Goal: Information Seeking & Learning: Learn about a topic

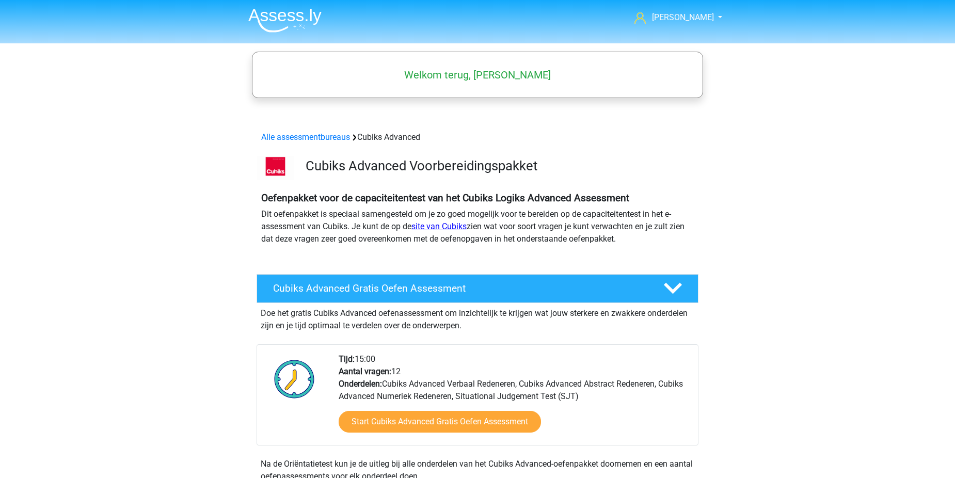
click at [454, 226] on link "site van Cubiks" at bounding box center [438, 226] width 55 height 10
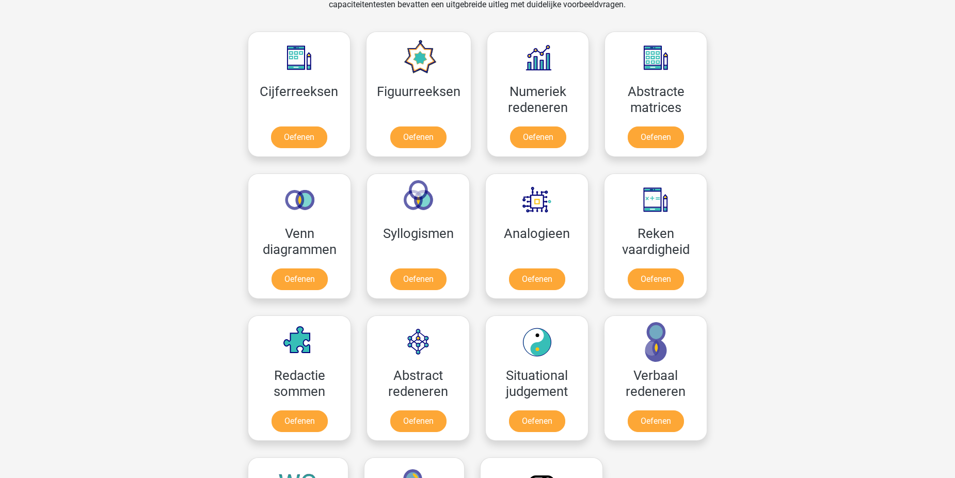
scroll to position [514, 0]
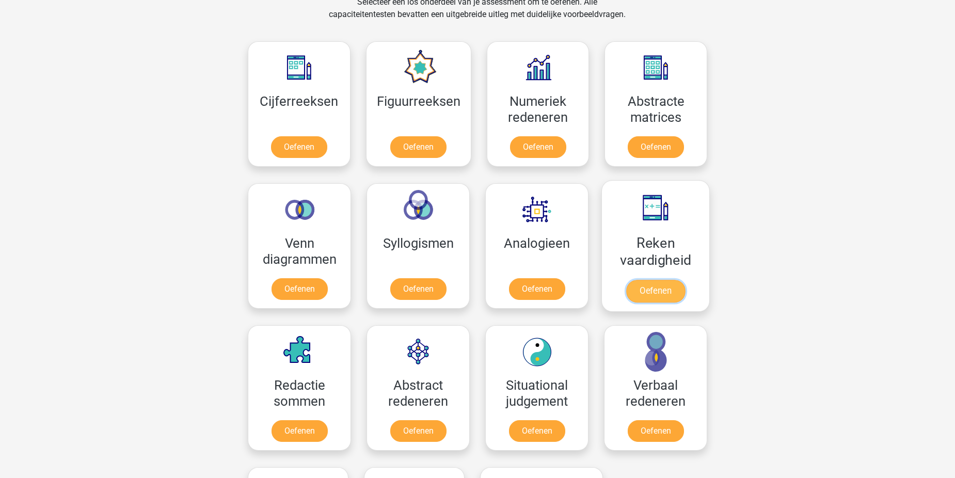
click at [684, 280] on link "Oefenen" at bounding box center [655, 291] width 59 height 23
click at [514, 168] on div "Numeriek redeneren Oefenen" at bounding box center [538, 104] width 118 height 142
click at [660, 150] on link "Oefenen" at bounding box center [655, 149] width 59 height 23
click at [304, 146] on link "Oefenen" at bounding box center [298, 149] width 59 height 23
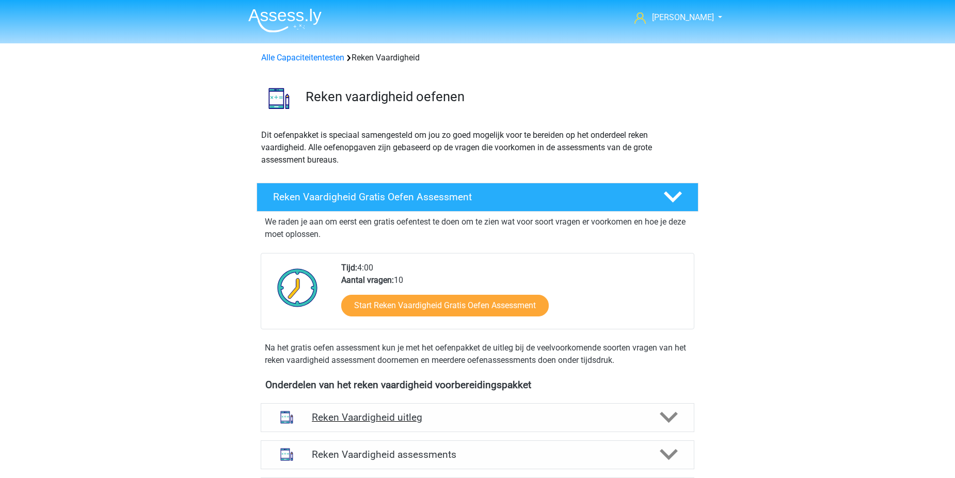
click at [678, 421] on div at bounding box center [668, 417] width 35 height 18
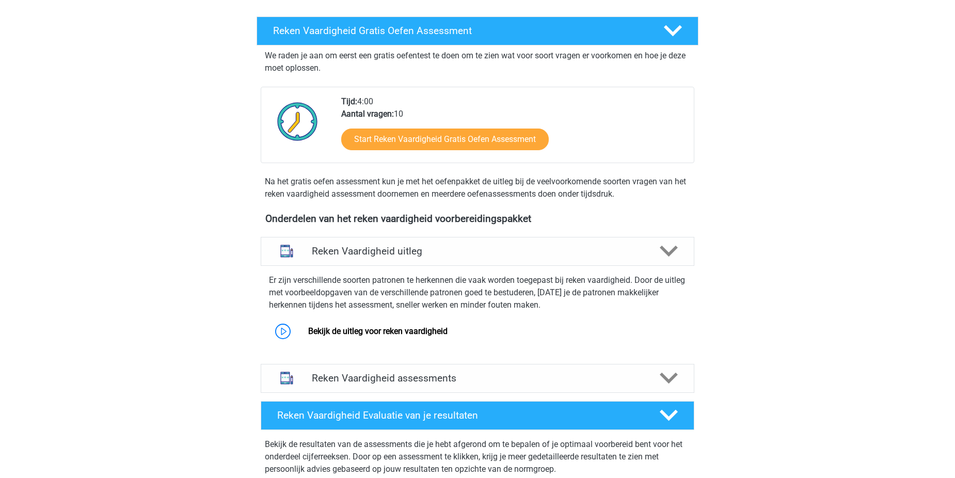
scroll to position [181, 0]
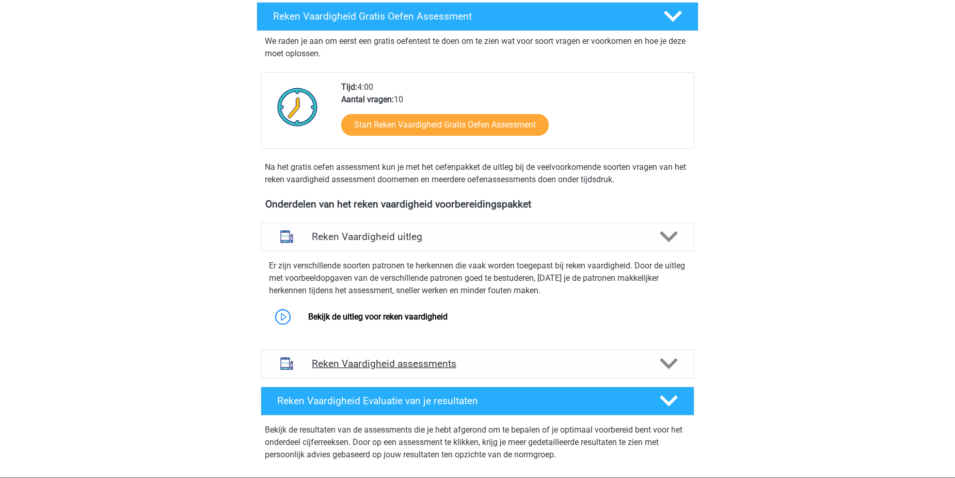
click at [664, 361] on polygon at bounding box center [669, 363] width 18 height 11
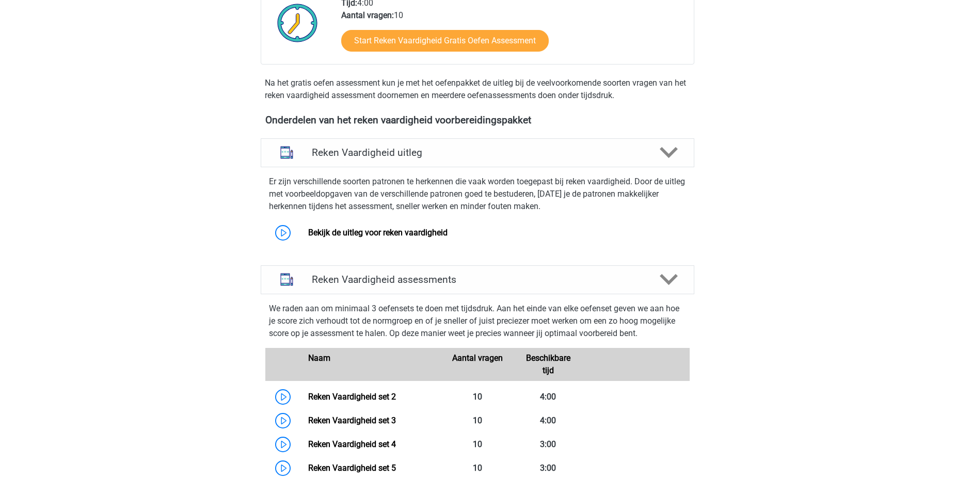
scroll to position [245, 0]
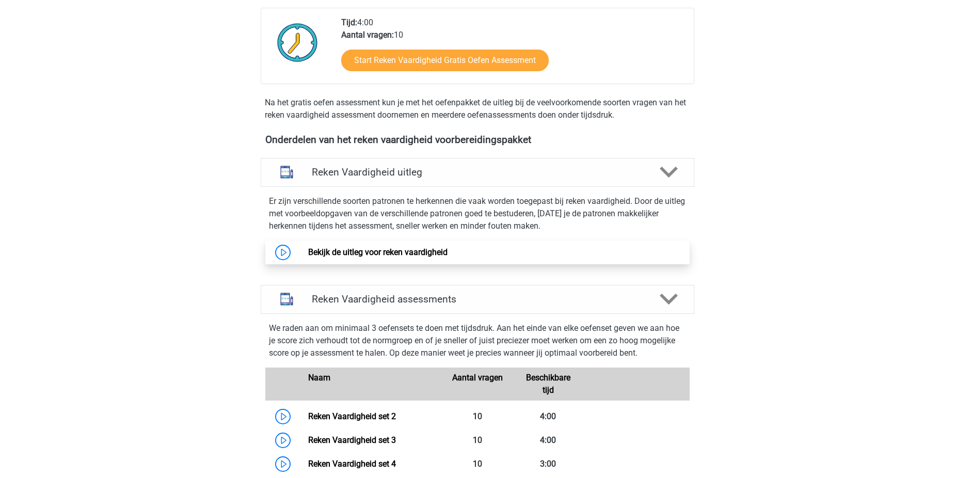
click at [333, 257] on link "Bekijk de uitleg voor reken vaardigheid" at bounding box center [377, 252] width 139 height 10
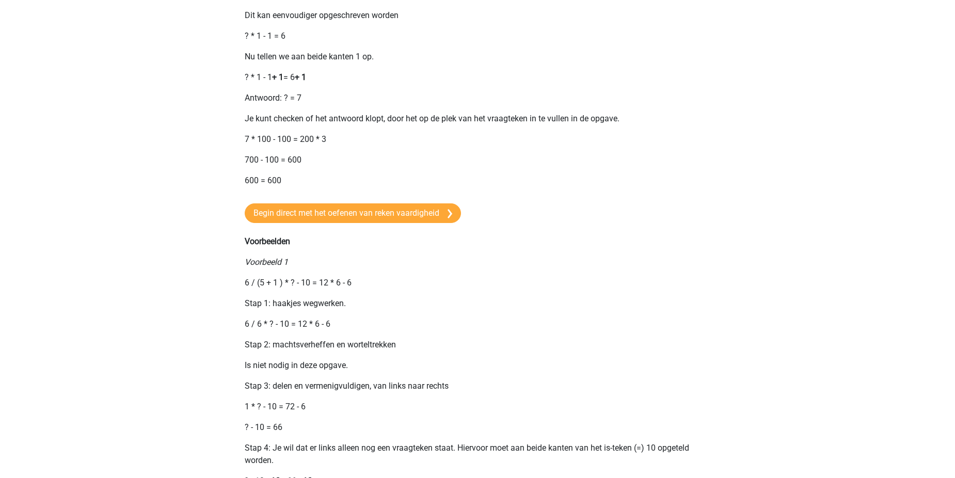
scroll to position [92, 0]
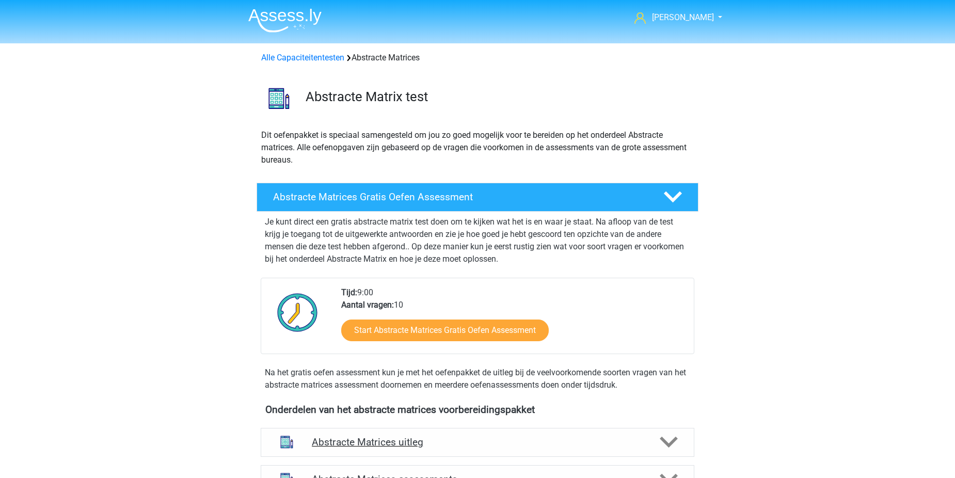
click at [675, 429] on div "Abstracte Matrices uitleg" at bounding box center [478, 442] width 434 height 29
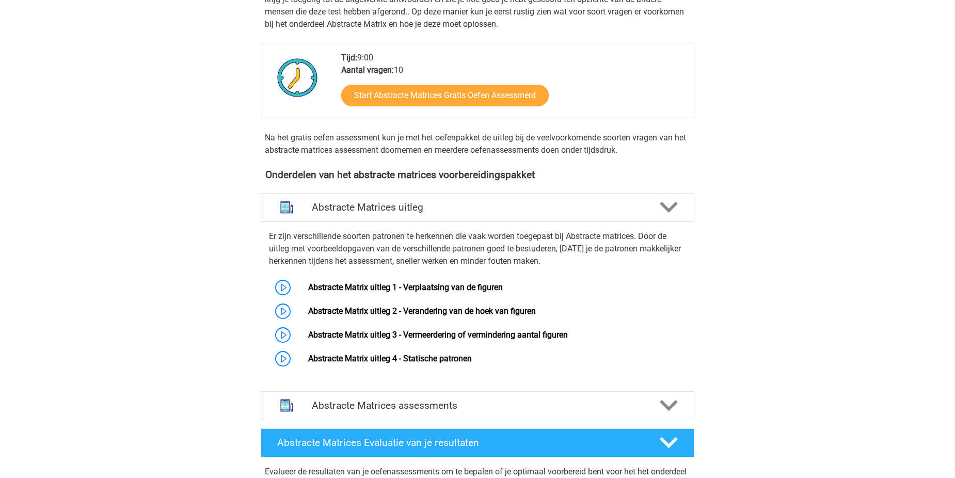
scroll to position [244, 0]
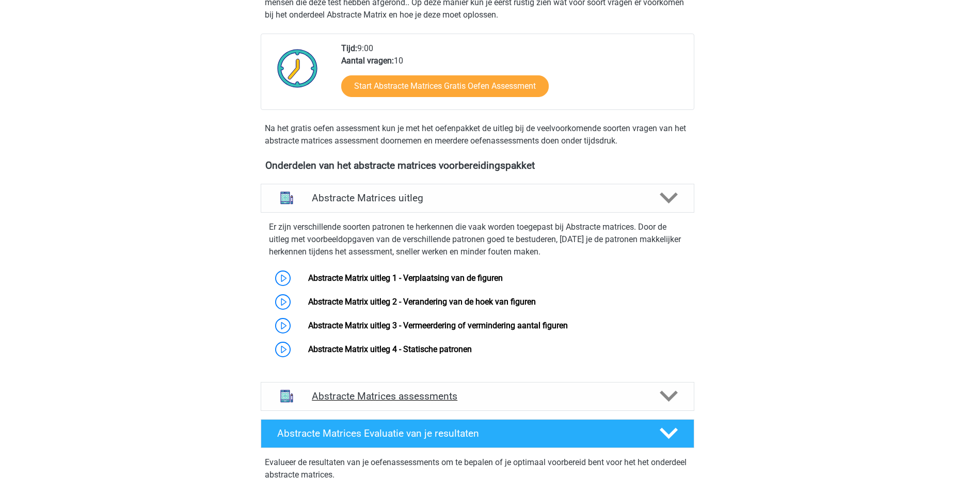
click at [665, 396] on polygon at bounding box center [669, 396] width 18 height 11
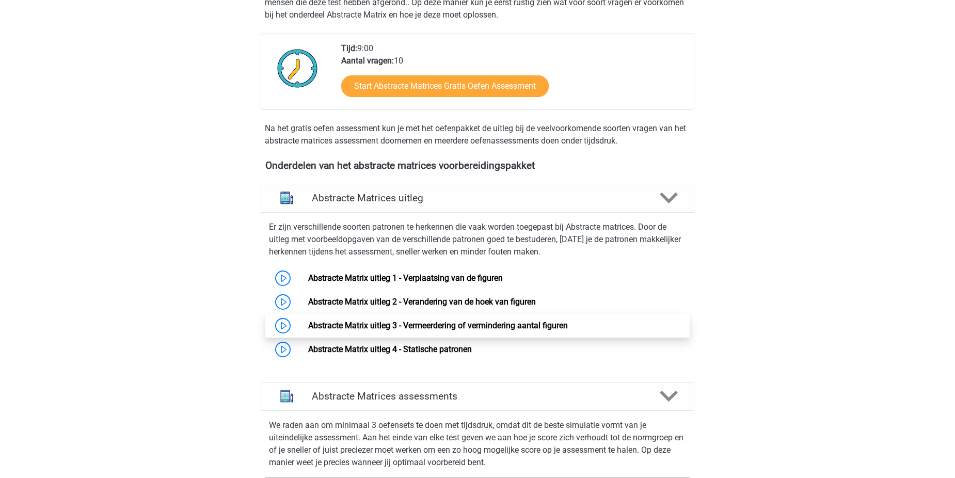
click at [385, 326] on link "Abstracte Matrix uitleg 3 - Vermeerdering of vermindering aantal figuren" at bounding box center [438, 326] width 260 height 10
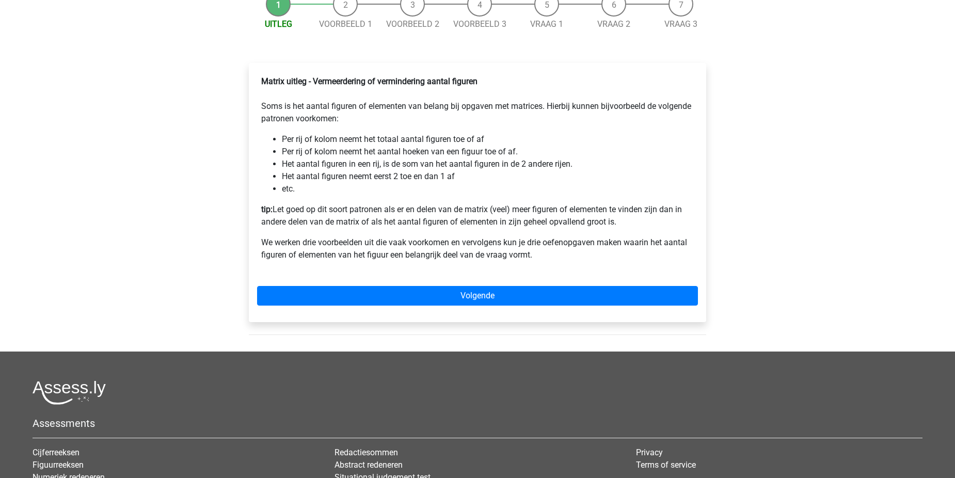
scroll to position [137, 0]
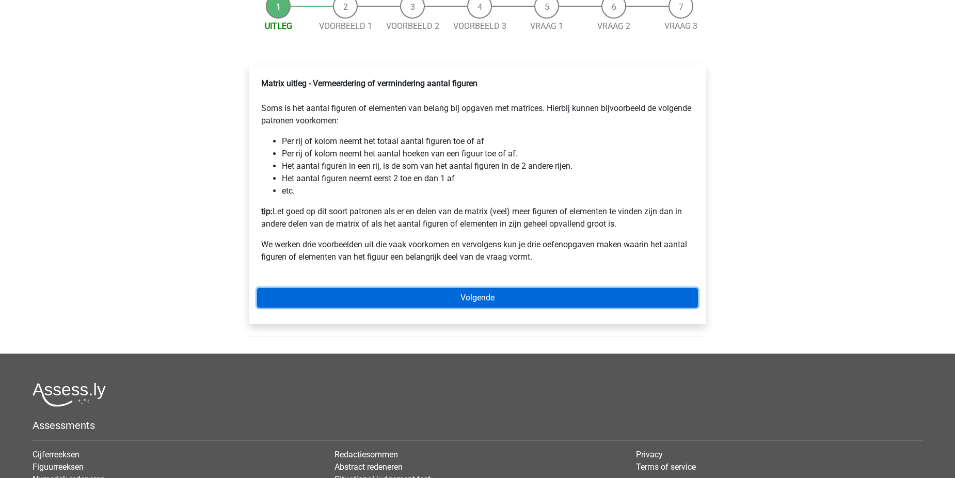
click at [538, 308] on link "Volgende" at bounding box center [477, 298] width 441 height 20
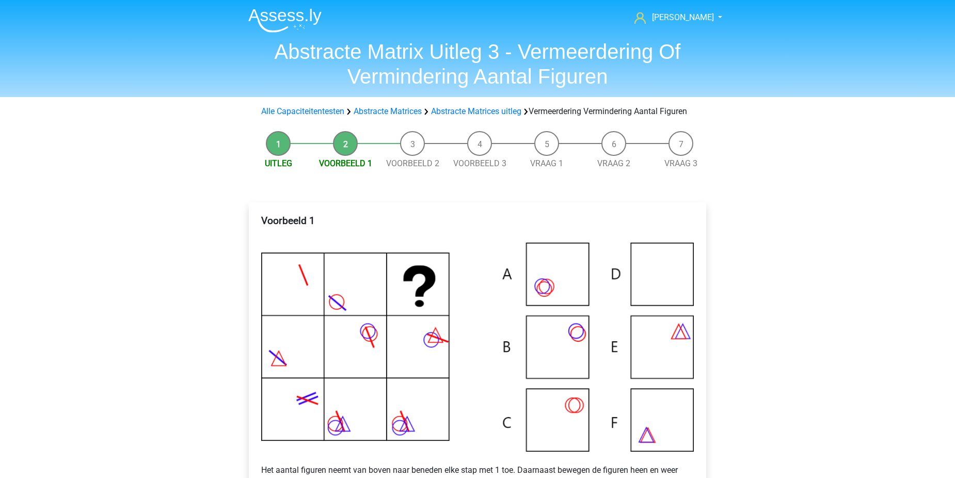
click at [410, 161] on li "Voorbeeld 2" at bounding box center [412, 150] width 67 height 39
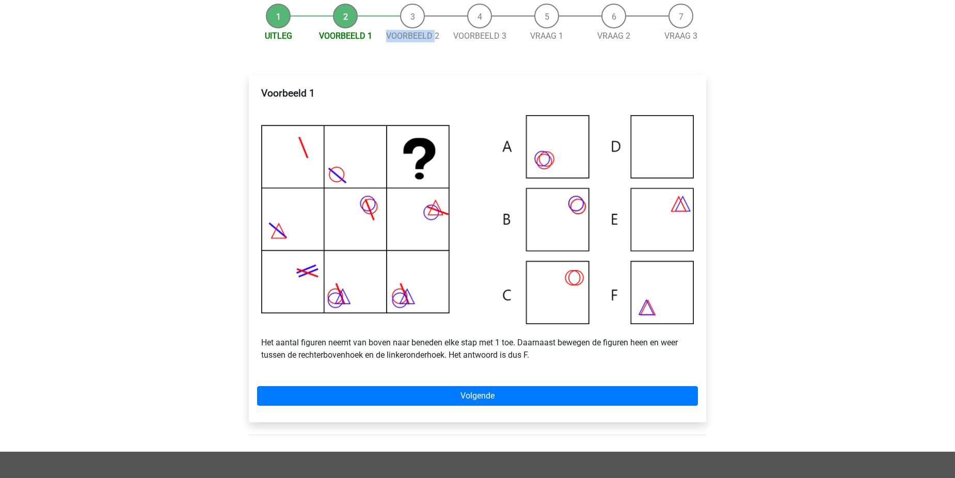
scroll to position [133, 0]
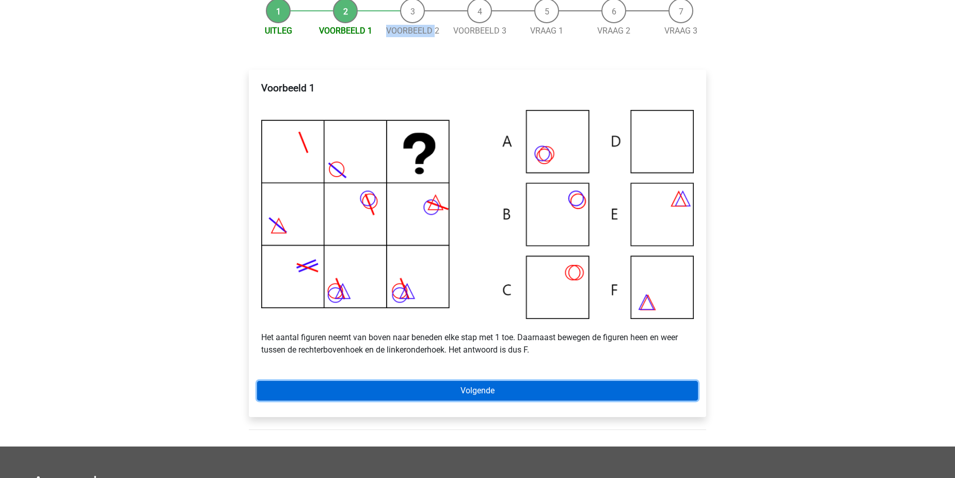
click at [460, 400] on link "Volgende" at bounding box center [477, 391] width 441 height 20
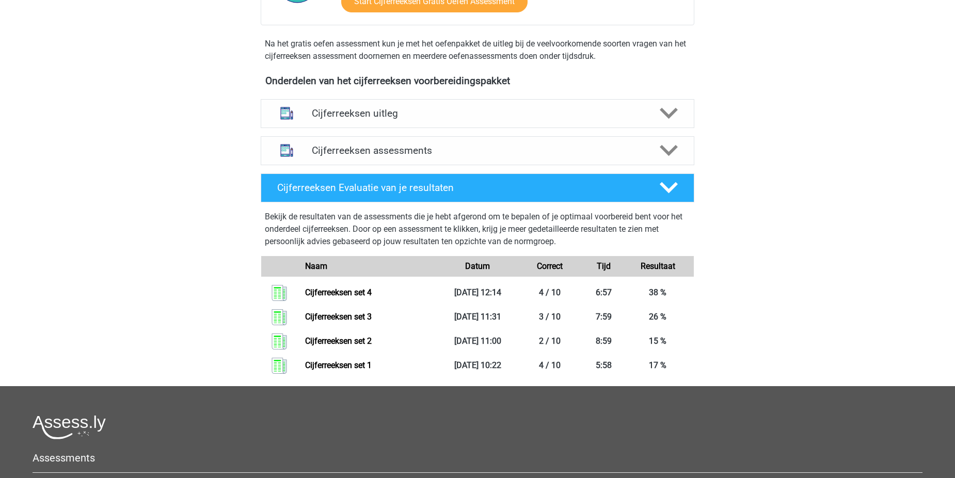
scroll to position [324, 0]
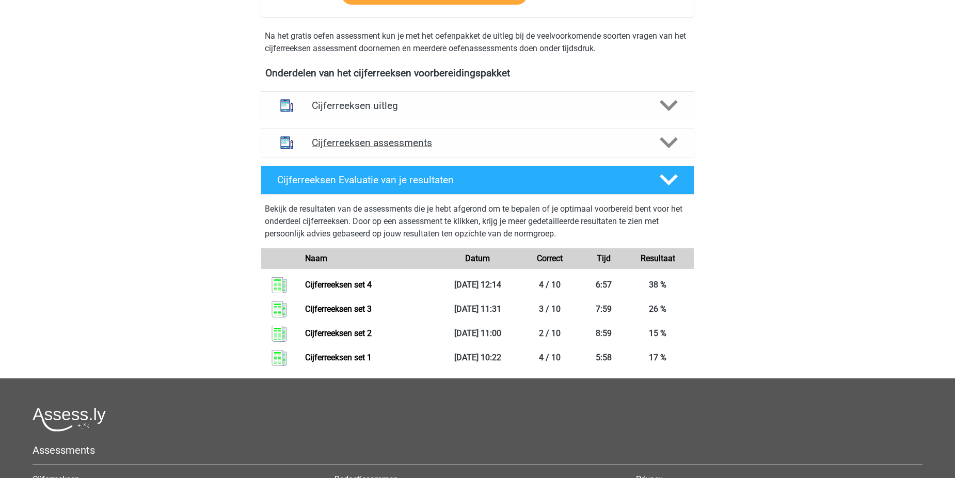
click at [677, 152] on icon at bounding box center [669, 143] width 18 height 18
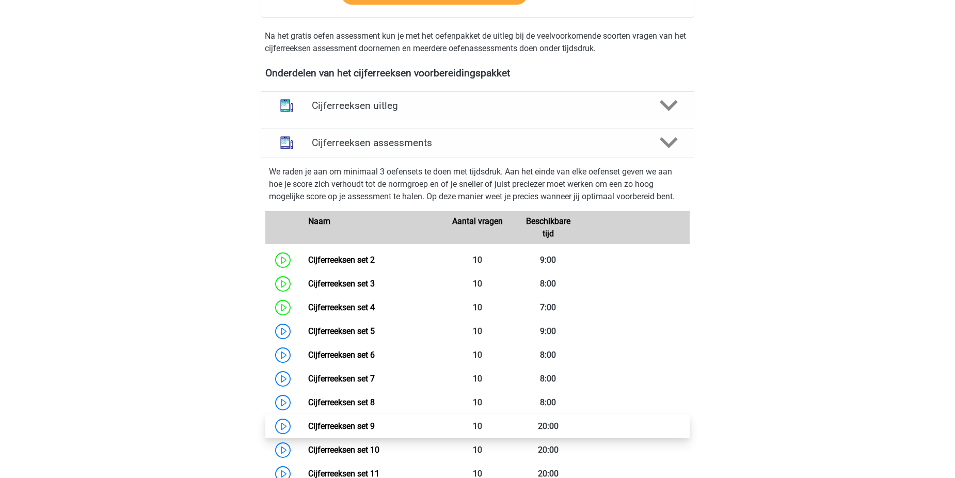
click at [375, 431] on link "Cijferreeksen set 9" at bounding box center [341, 426] width 67 height 10
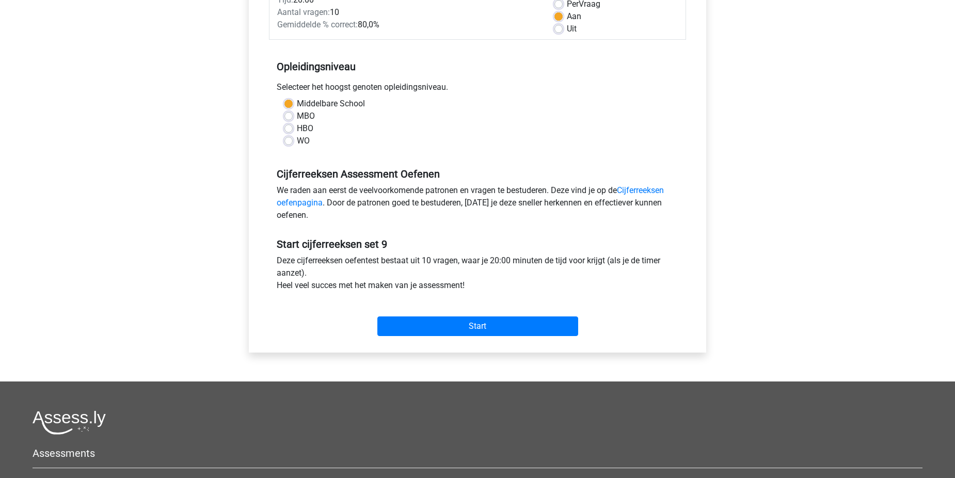
scroll to position [166, 0]
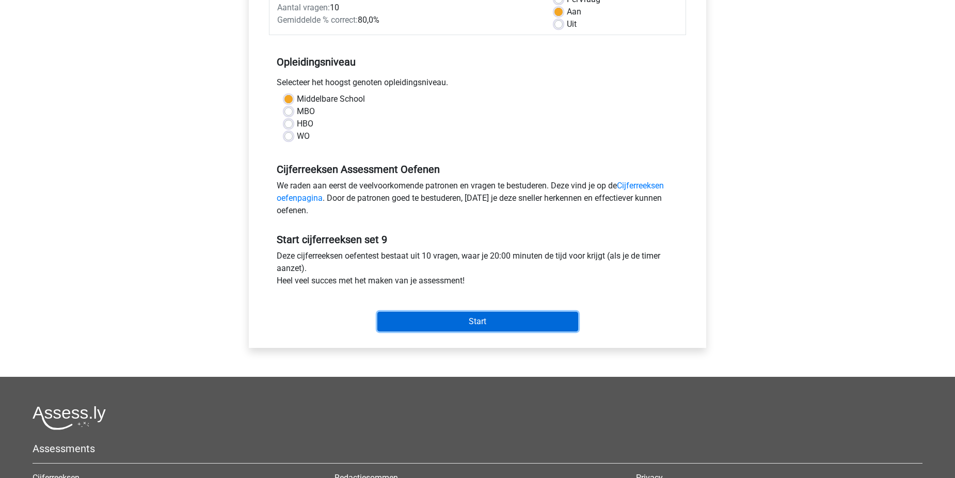
click at [527, 316] on input "Start" at bounding box center [477, 322] width 201 height 20
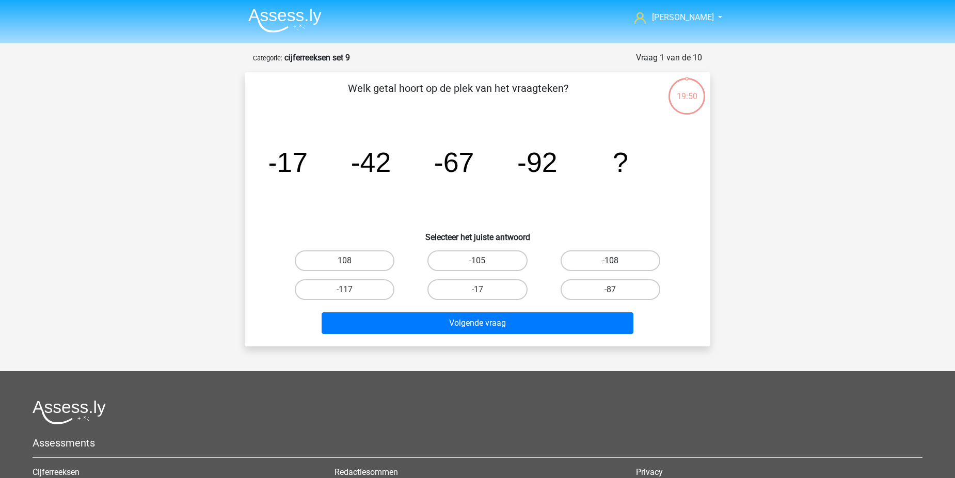
click at [601, 262] on label "-108" at bounding box center [611, 260] width 100 height 21
click at [610, 262] on input "-108" at bounding box center [613, 264] width 7 height 7
radio input "true"
click at [375, 288] on label "-117" at bounding box center [345, 289] width 100 height 21
click at [352, 290] on input "-117" at bounding box center [348, 293] width 7 height 7
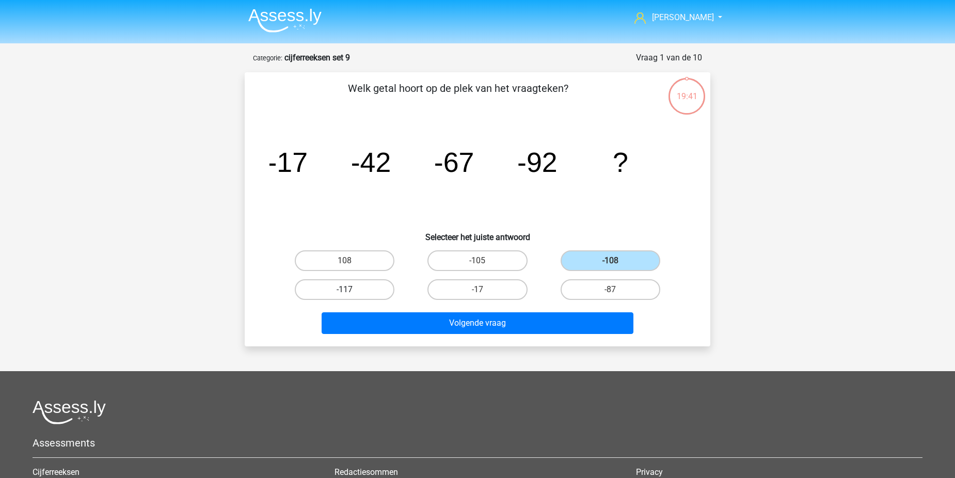
radio input "true"
click at [375, 288] on label "-117" at bounding box center [345, 289] width 100 height 21
click at [352, 290] on input "-117" at bounding box center [348, 293] width 7 height 7
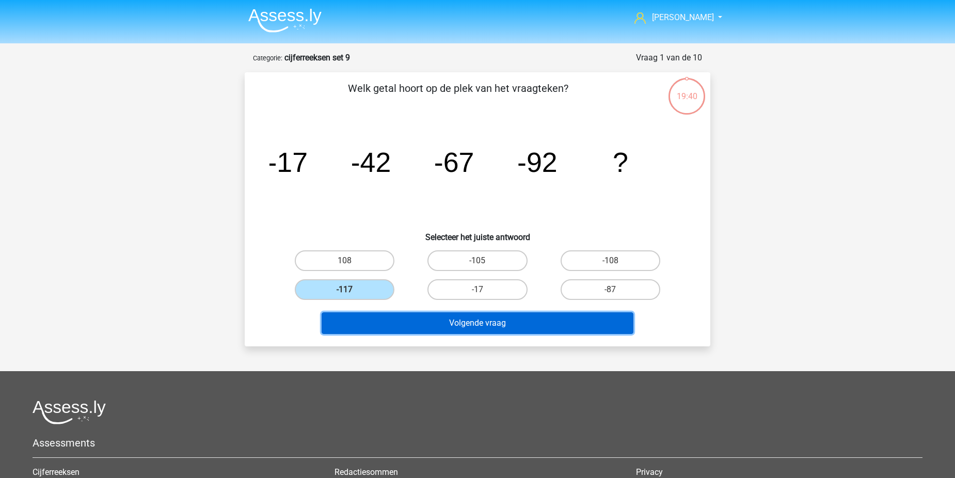
click at [445, 321] on button "Volgende vraag" at bounding box center [478, 323] width 312 height 22
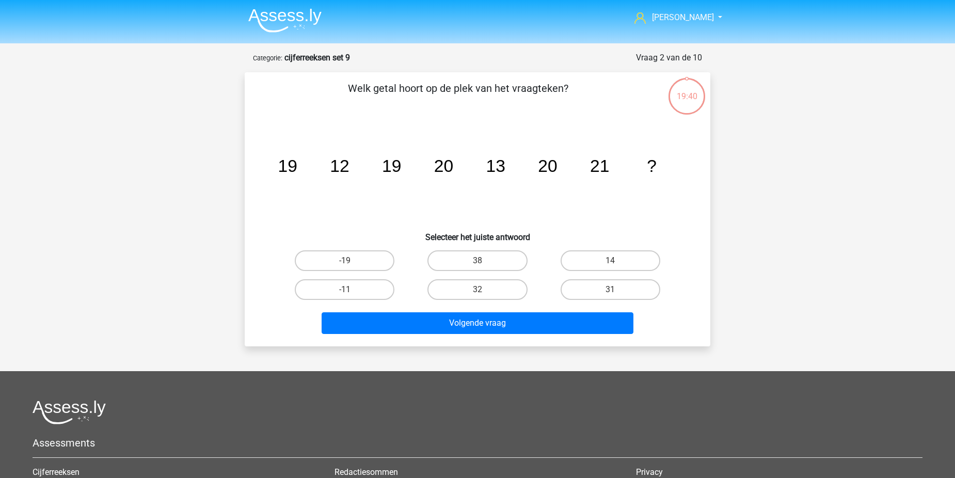
scroll to position [52, 0]
